Goal: Transaction & Acquisition: Purchase product/service

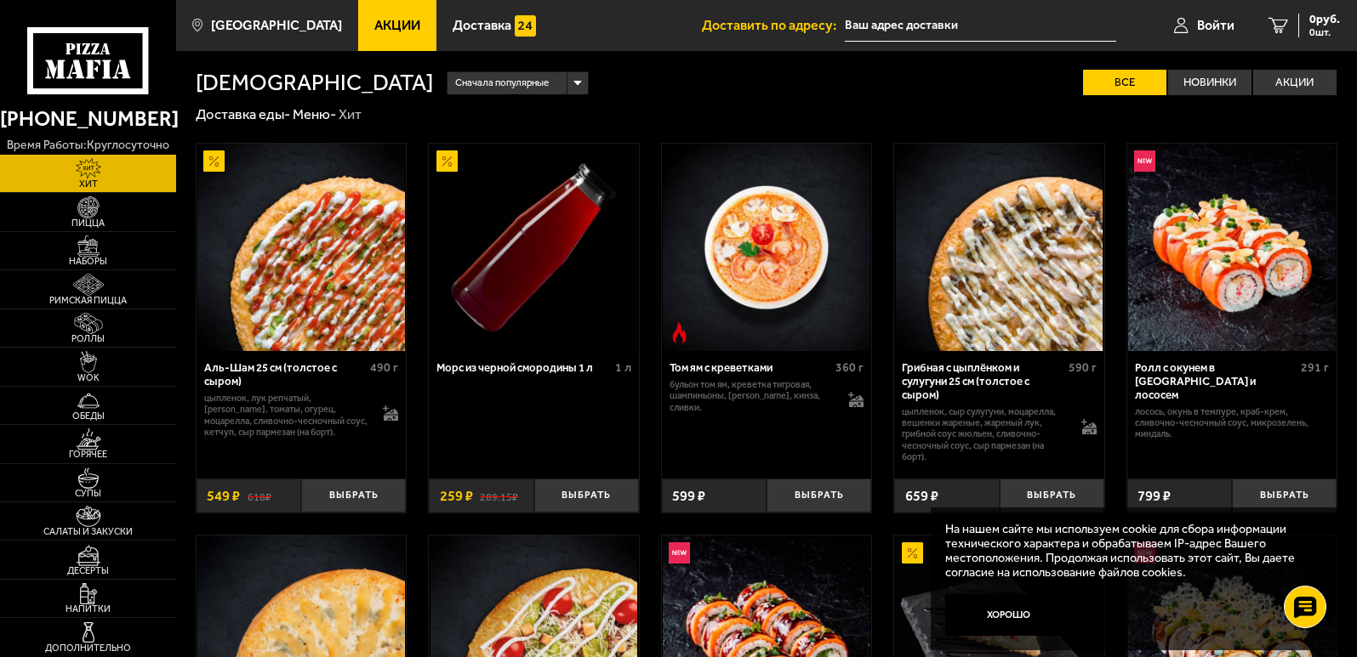
click at [389, 21] on span "Акции" at bounding box center [397, 26] width 46 height 14
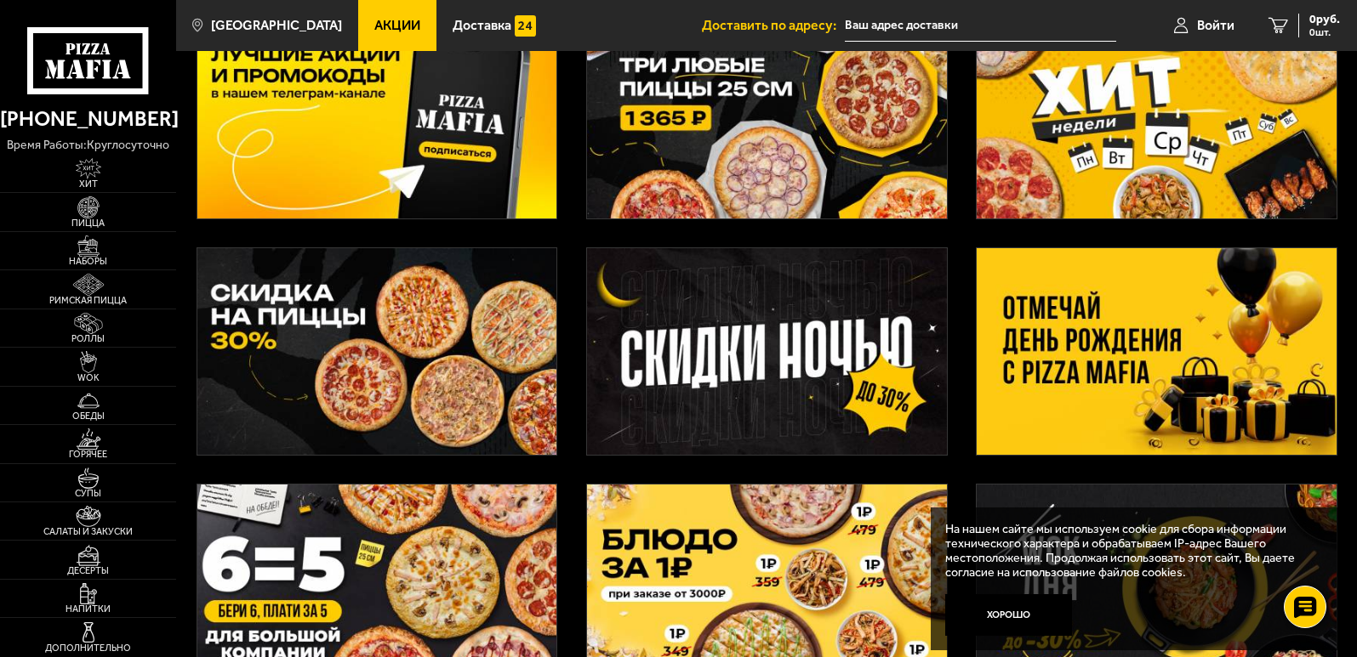
scroll to position [46, 0]
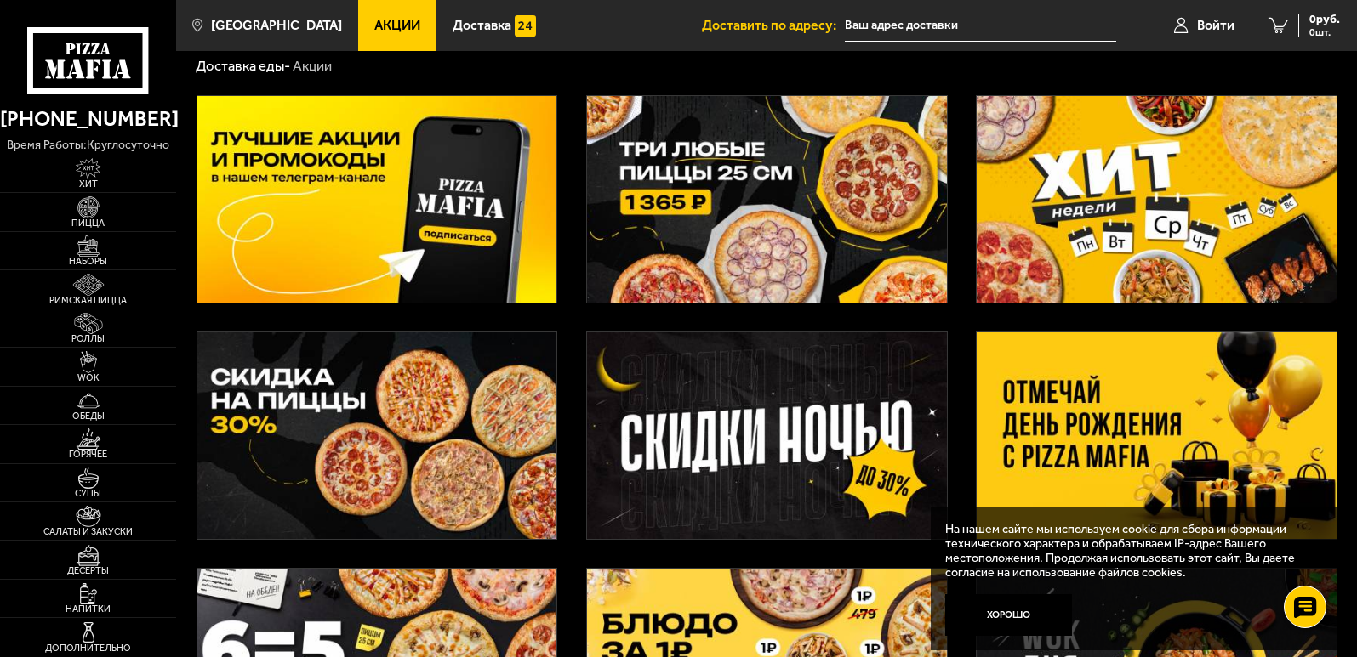
click at [1149, 436] on img at bounding box center [1156, 436] width 360 height 207
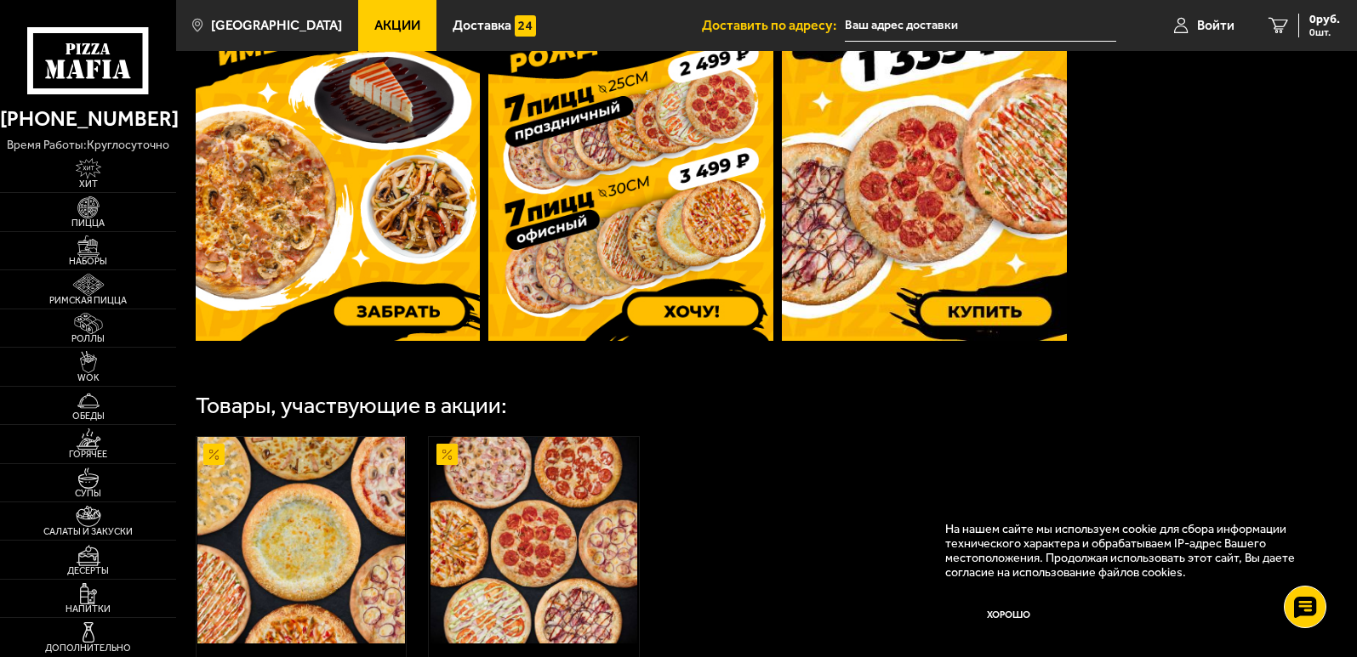
scroll to position [851, 0]
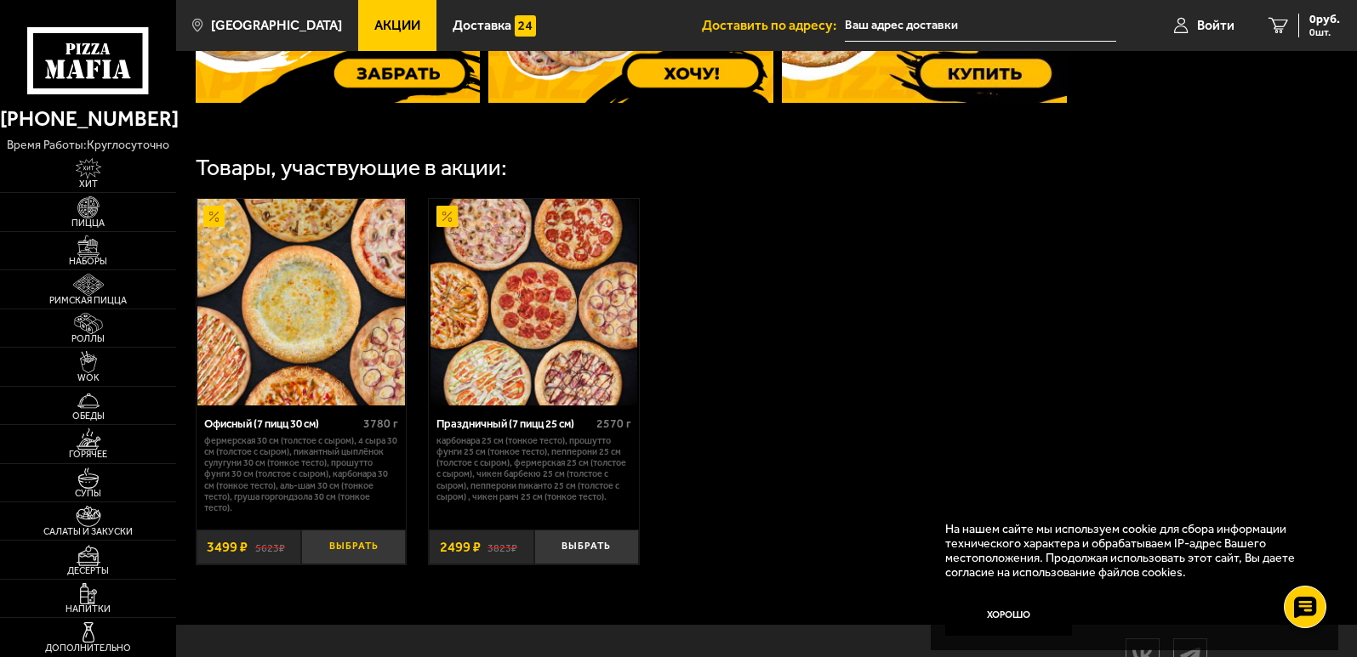
click at [356, 549] on button "Выбрать" at bounding box center [353, 547] width 105 height 35
click at [1293, 19] on span "3499 руб." at bounding box center [1314, 20] width 51 height 12
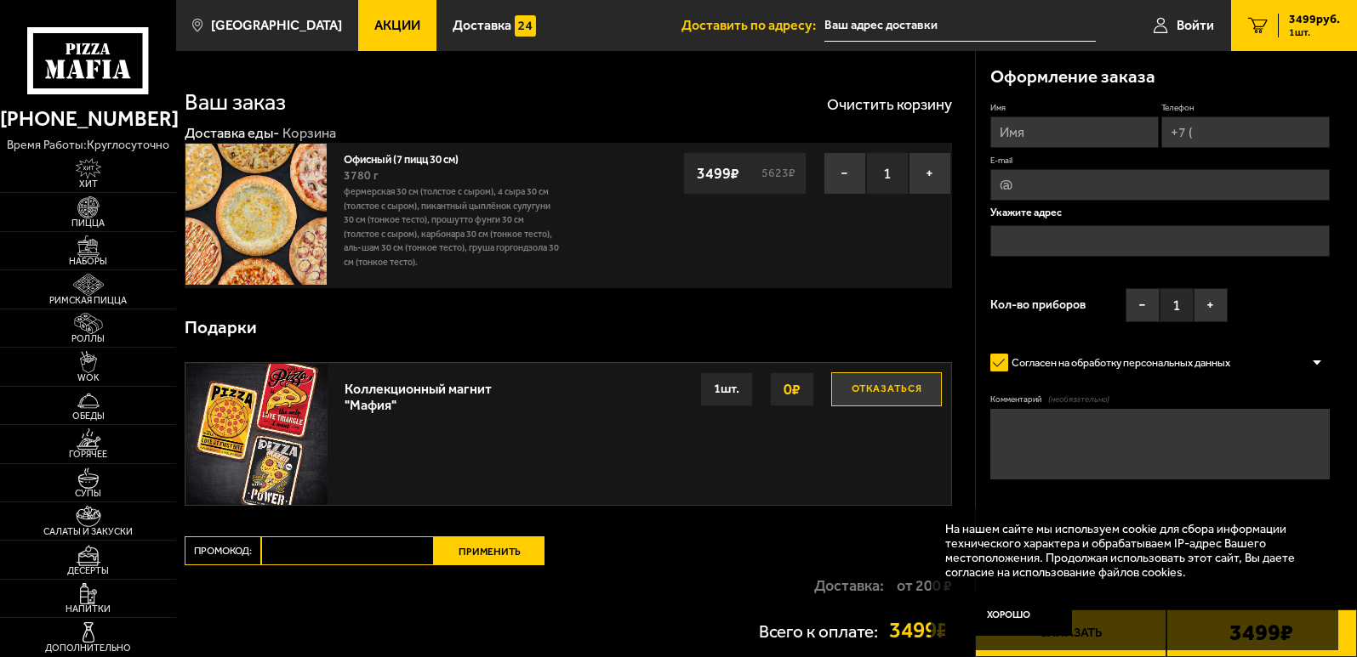
click at [1041, 132] on input "Имя" at bounding box center [1074, 132] width 168 height 31
type input "[PERSON_NAME]"
type input "[PHONE_NUMBER]"
type input "[EMAIL_ADDRESS][DOMAIN_NAME]"
click at [1026, 240] on input "text" at bounding box center [1159, 241] width 339 height 31
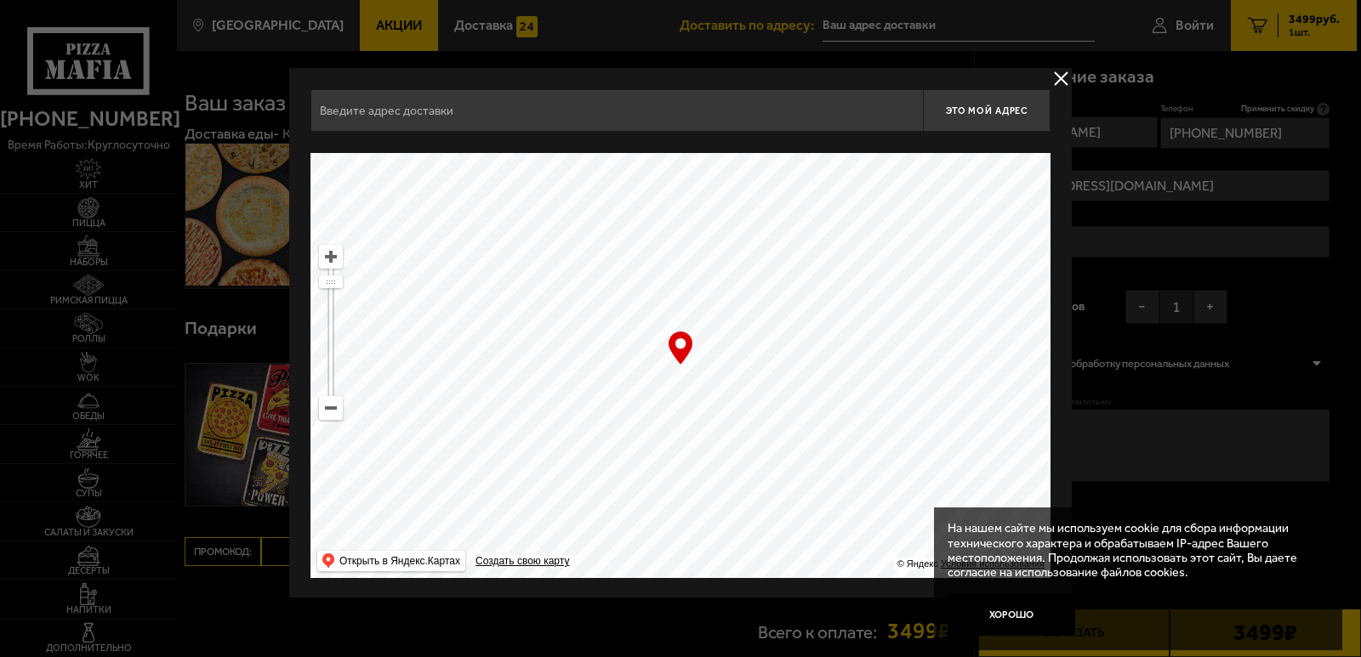
scroll to position [2, 0]
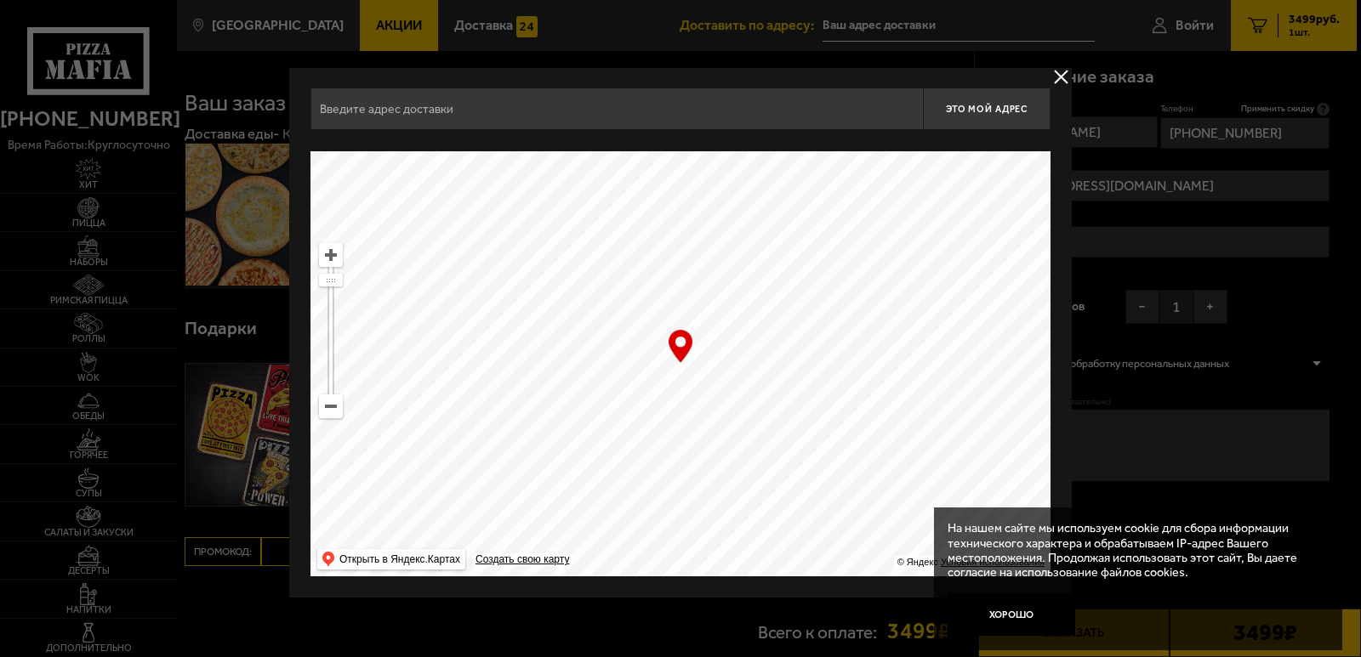
drag, startPoint x: 774, startPoint y: 432, endPoint x: 600, endPoint y: 590, distance: 234.8
click at [602, 589] on div "Это мой адрес Найдите адрес перетащив карту … © Яндекс Условия использования От…" at bounding box center [680, 332] width 782 height 532
click at [339, 412] on ymaps at bounding box center [331, 406] width 22 height 22
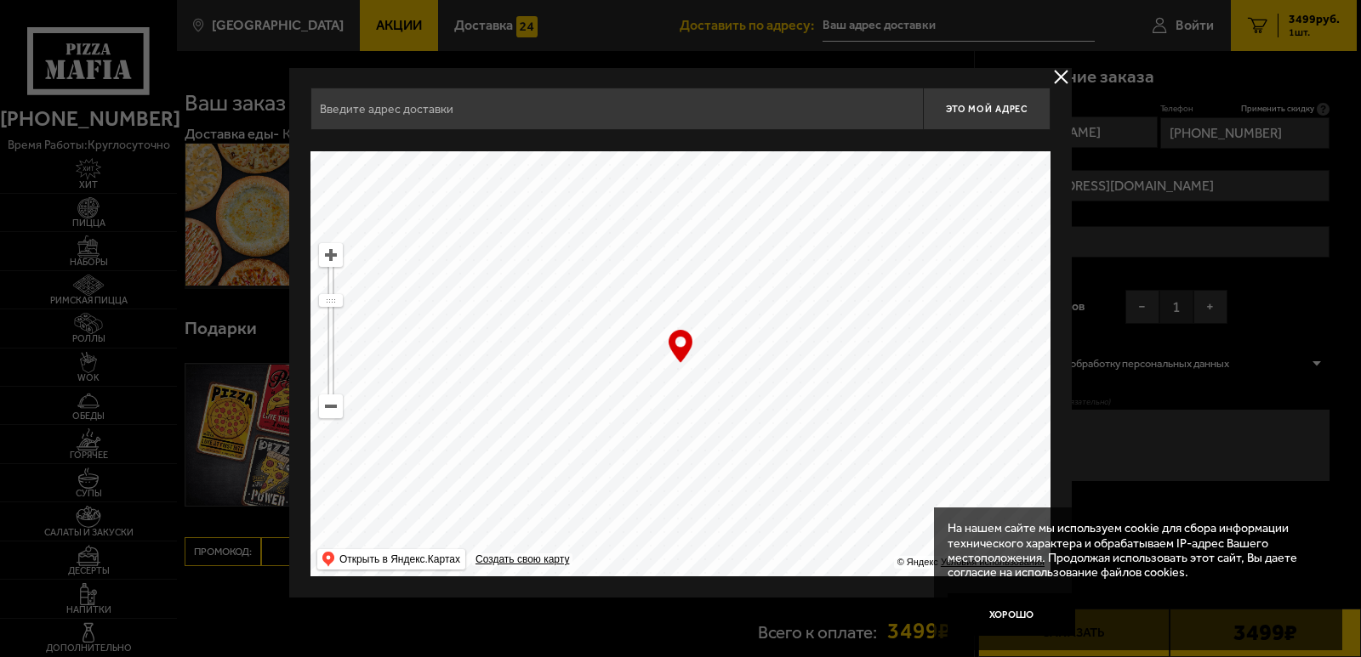
drag, startPoint x: 782, startPoint y: 285, endPoint x: 493, endPoint y: 514, distance: 368.1
click at [493, 514] on ymaps at bounding box center [680, 363] width 740 height 425
type input "[STREET_ADDRESS]"
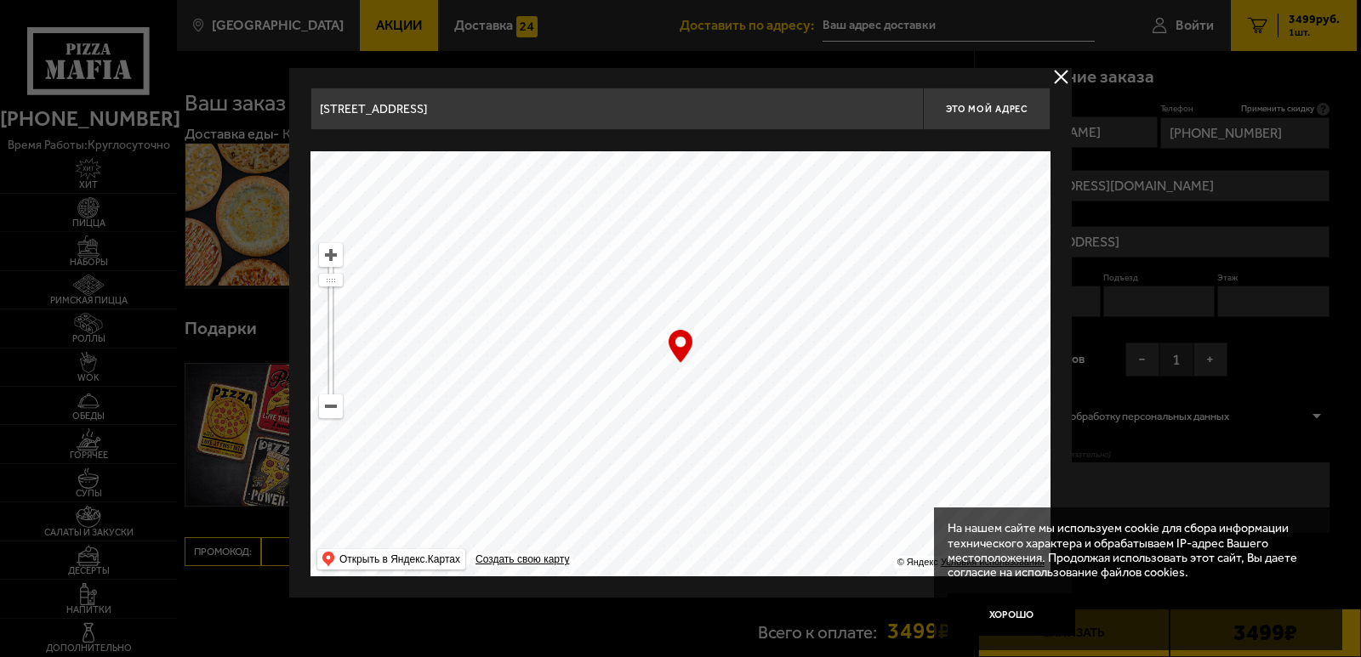
drag, startPoint x: 741, startPoint y: 318, endPoint x: 658, endPoint y: 536, distance: 232.8
click at [658, 536] on ymaps at bounding box center [680, 363] width 740 height 425
drag, startPoint x: 545, startPoint y: 365, endPoint x: 891, endPoint y: 559, distance: 396.0
click at [891, 559] on ymaps "… © Яндекс Условия использования Открыть в Яндекс.Картах Создать свою карту" at bounding box center [680, 363] width 740 height 425
type input "[STREET_ADDRESS]"
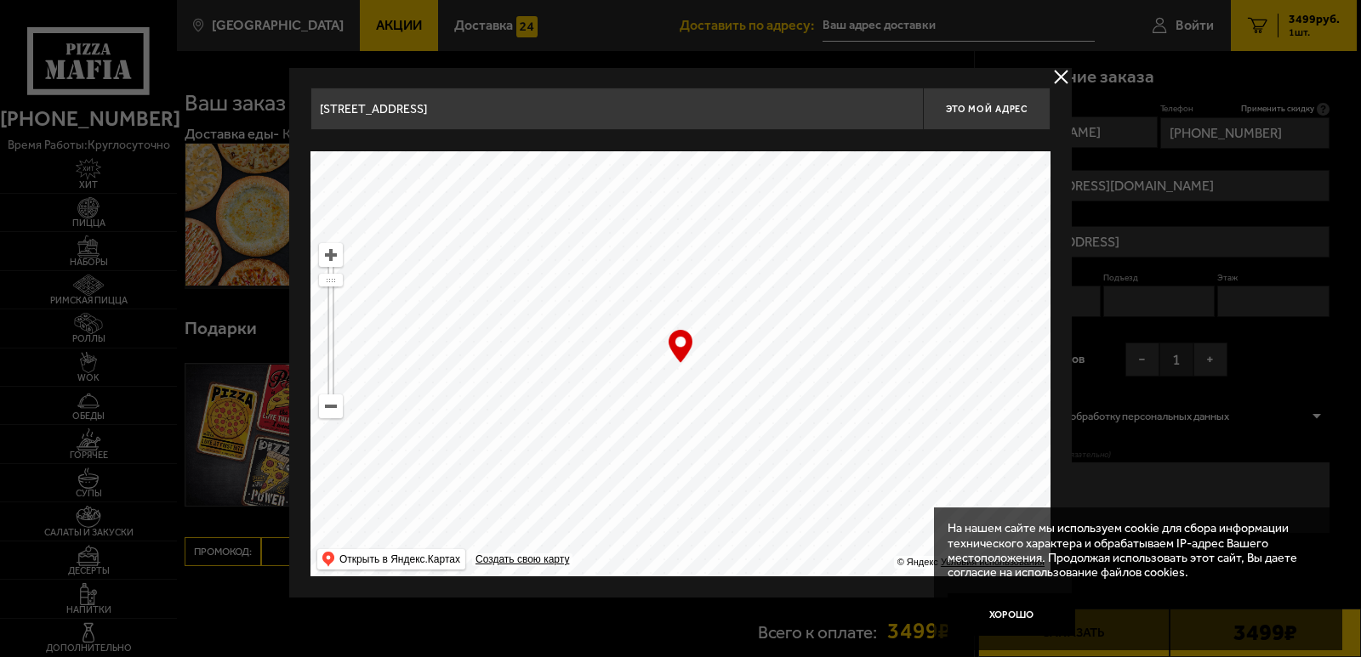
type input "[STREET_ADDRESS]"
click at [332, 412] on ymaps at bounding box center [331, 406] width 22 height 22
drag, startPoint x: 679, startPoint y: 196, endPoint x: 646, endPoint y: 543, distance: 349.4
click at [646, 543] on ymaps at bounding box center [680, 363] width 740 height 425
type input "[STREET_ADDRESS]"
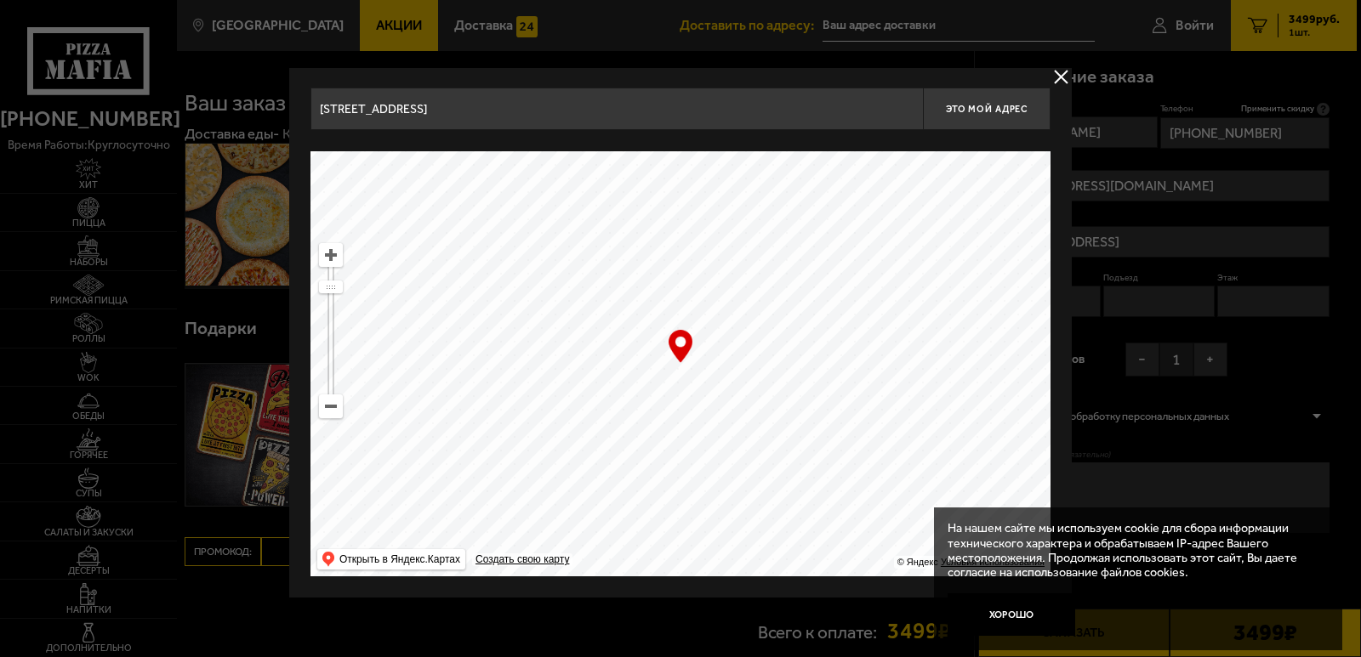
type input "[STREET_ADDRESS]"
drag, startPoint x: 678, startPoint y: 230, endPoint x: 562, endPoint y: 475, distance: 271.7
click at [562, 475] on ymaps at bounding box center [680, 363] width 740 height 425
drag, startPoint x: 533, startPoint y: 227, endPoint x: 617, endPoint y: 440, distance: 228.4
click at [614, 453] on ymaps at bounding box center [680, 363] width 740 height 425
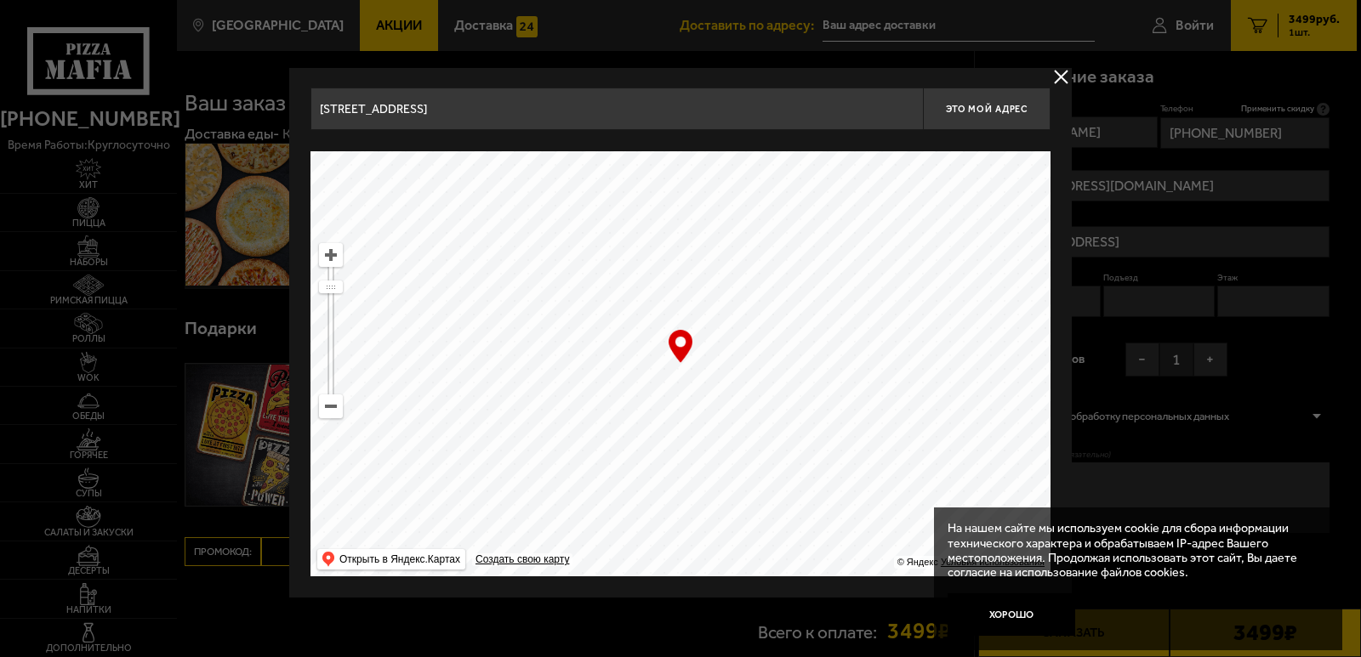
drag, startPoint x: 611, startPoint y: 283, endPoint x: 590, endPoint y: 380, distance: 99.1
click at [590, 380] on ymaps at bounding box center [680, 363] width 740 height 425
drag, startPoint x: 502, startPoint y: 286, endPoint x: 617, endPoint y: 393, distance: 157.7
click at [617, 393] on ymaps at bounding box center [680, 363] width 740 height 425
type input "[STREET_ADDRESS]"
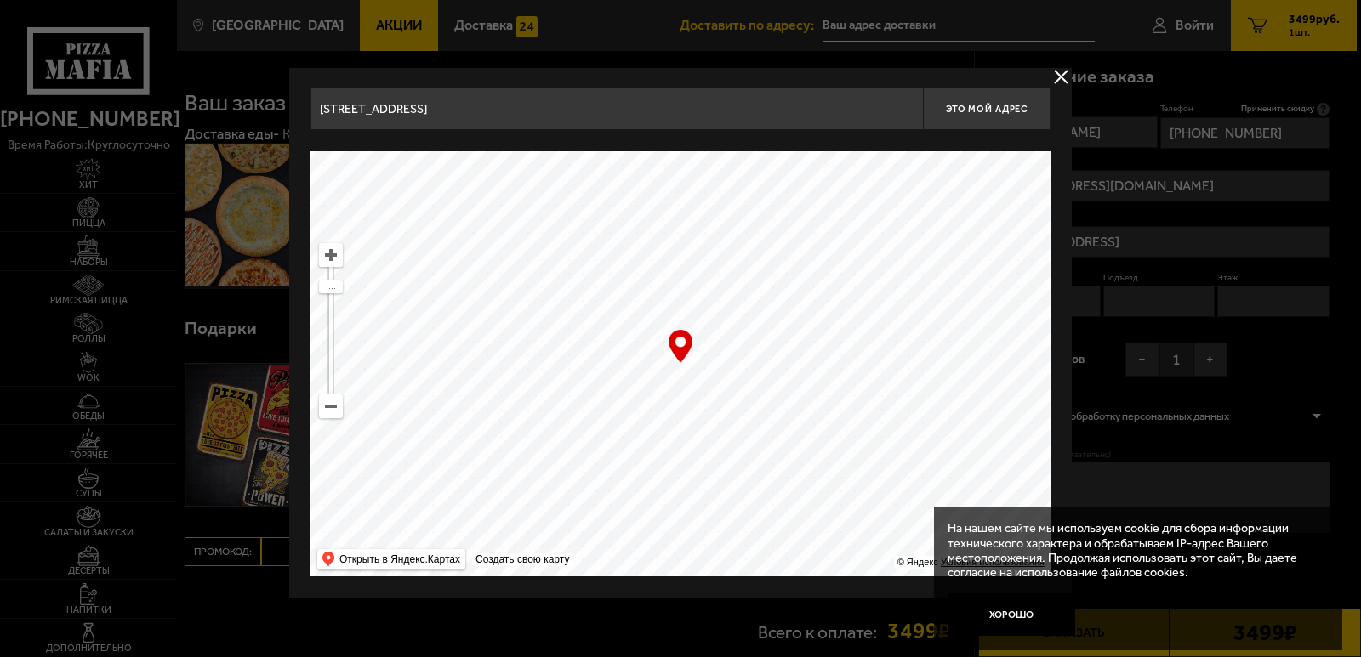
type input "[STREET_ADDRESS]"
click at [333, 260] on ymaps at bounding box center [331, 255] width 22 height 22
drag, startPoint x: 687, startPoint y: 398, endPoint x: 746, endPoint y: 419, distance: 62.4
click at [746, 419] on ymaps at bounding box center [680, 363] width 740 height 425
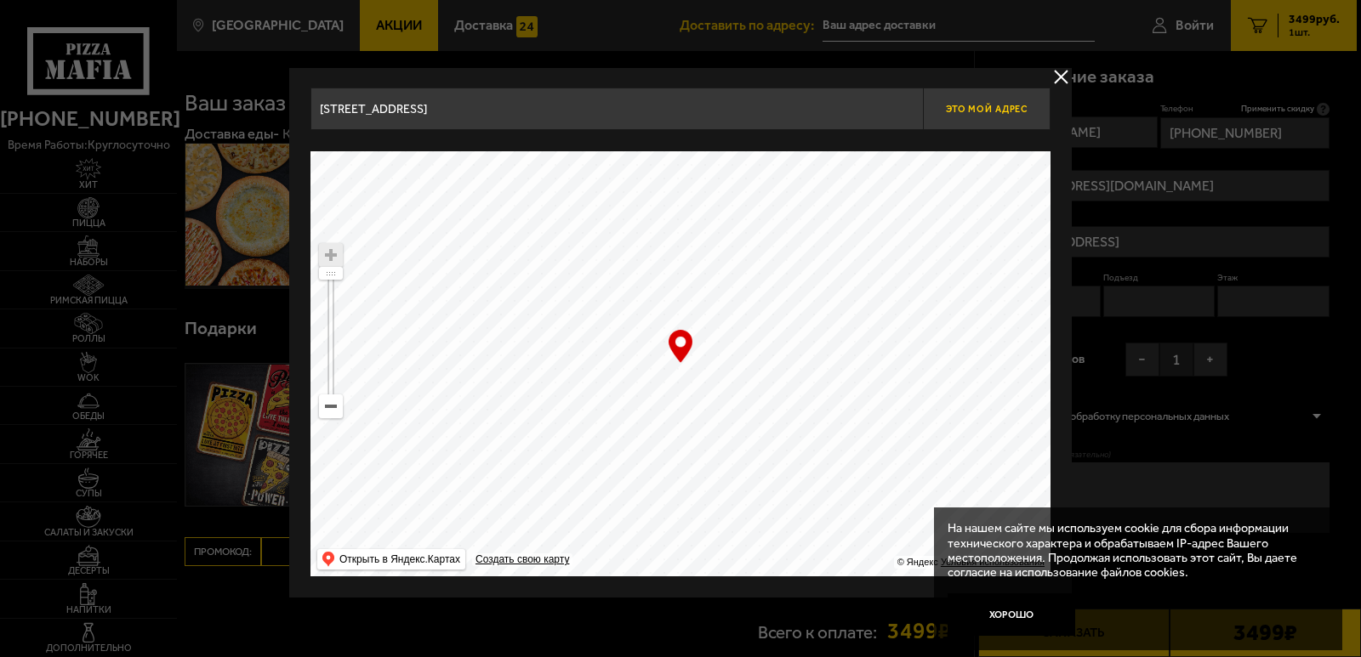
click at [985, 111] on span "Это мой адрес" at bounding box center [987, 109] width 82 height 11
